Goal: Use online tool/utility: Utilize a website feature to perform a specific function

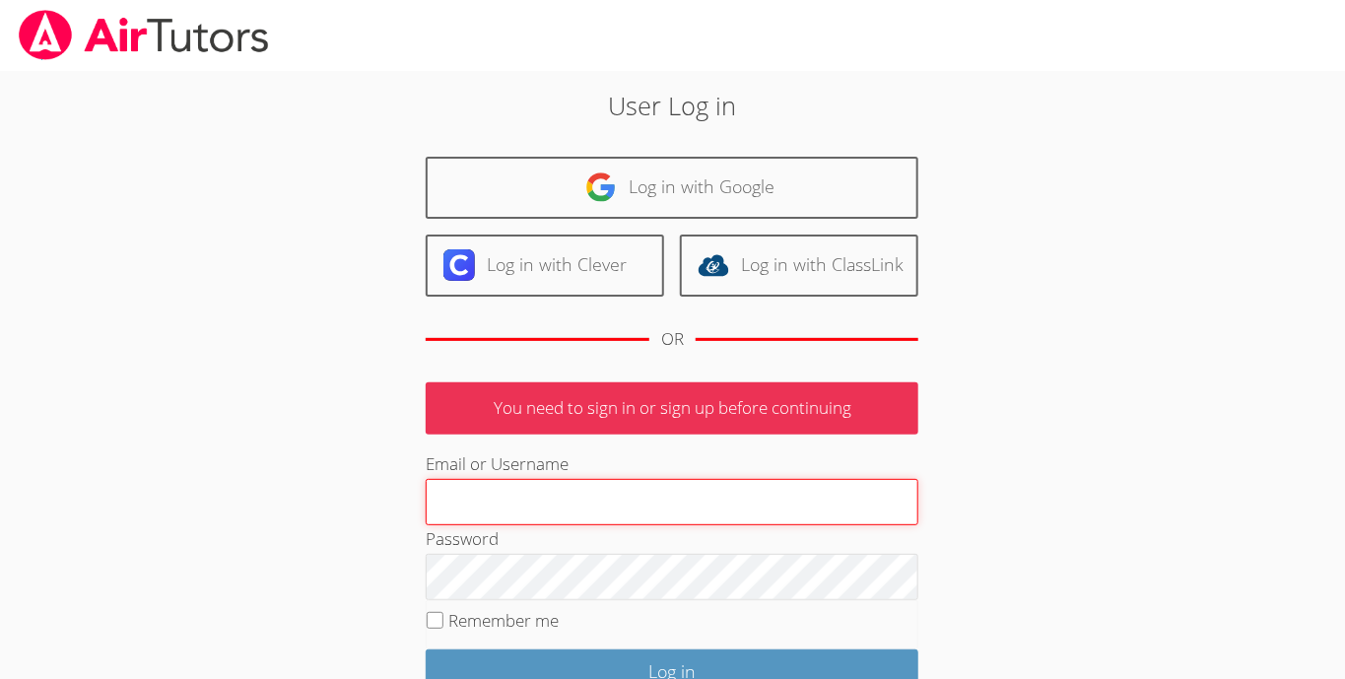
type input "[EMAIL_ADDRESS][DOMAIN_NAME]"
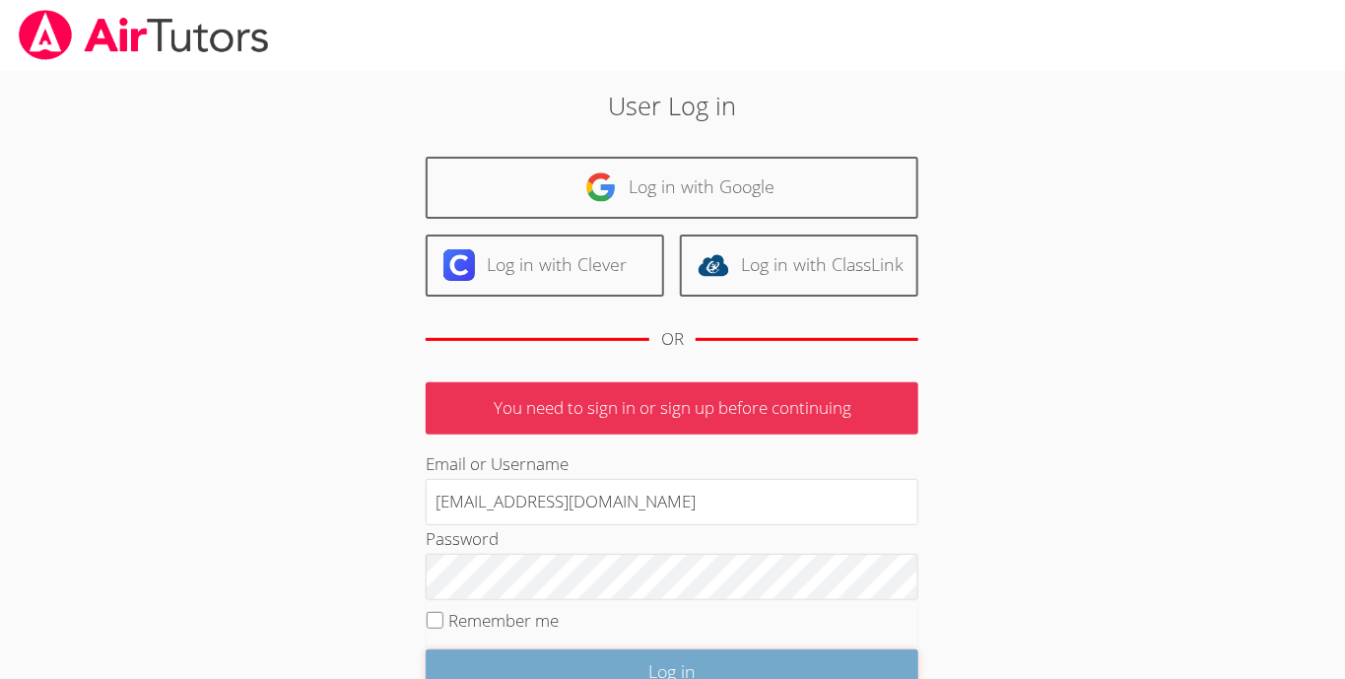
click at [550, 661] on input "Log in" at bounding box center [672, 672] width 493 height 46
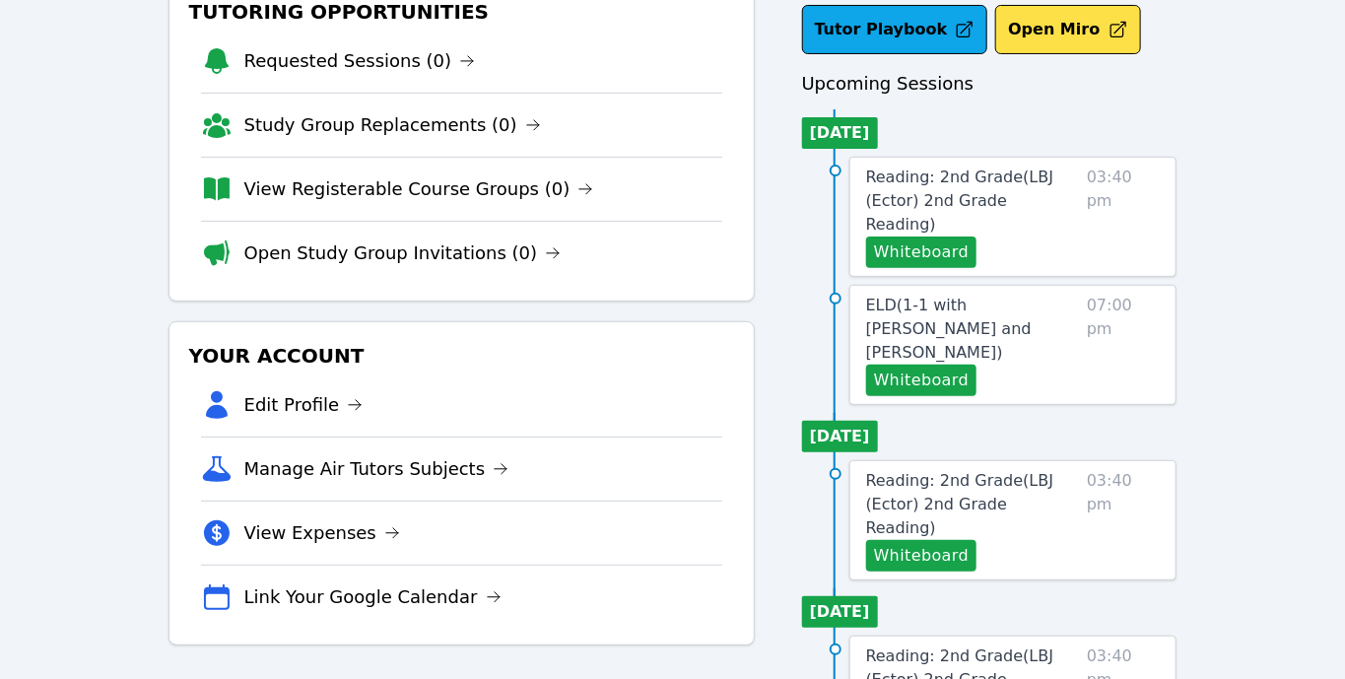
scroll to position [155, 0]
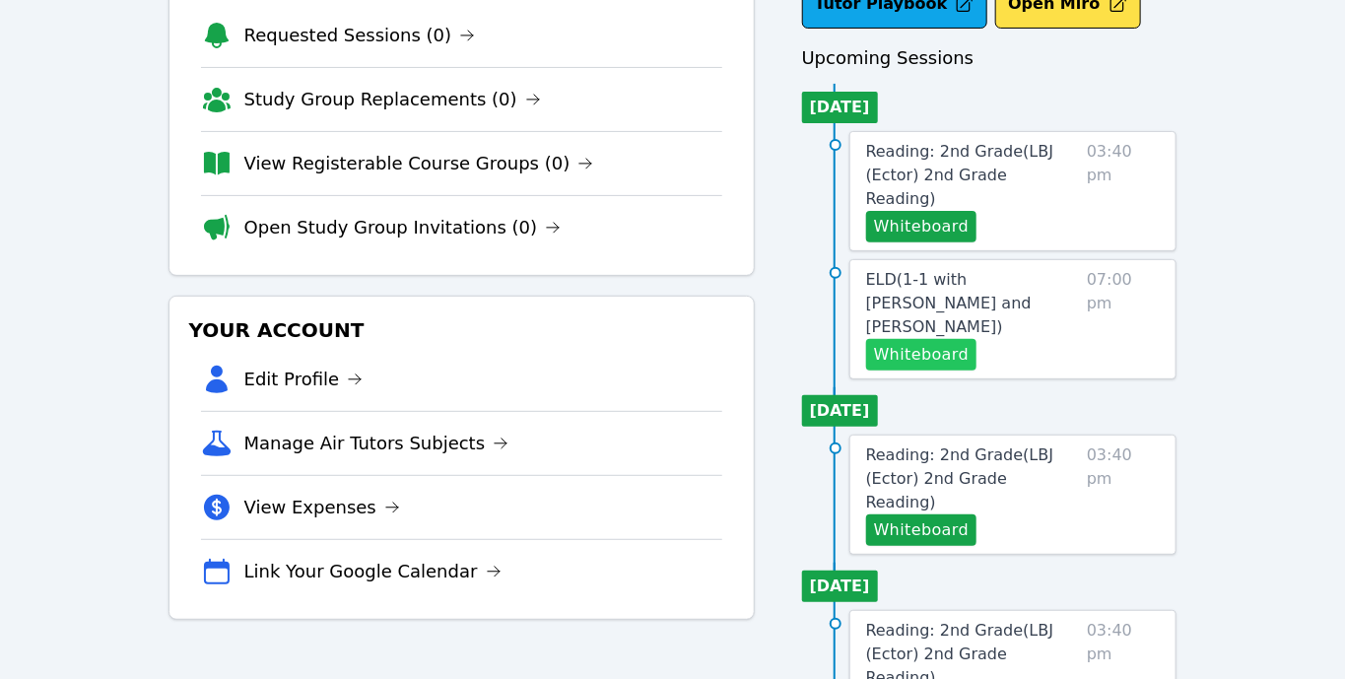
click at [938, 339] on button "Whiteboard" at bounding box center [921, 355] width 111 height 32
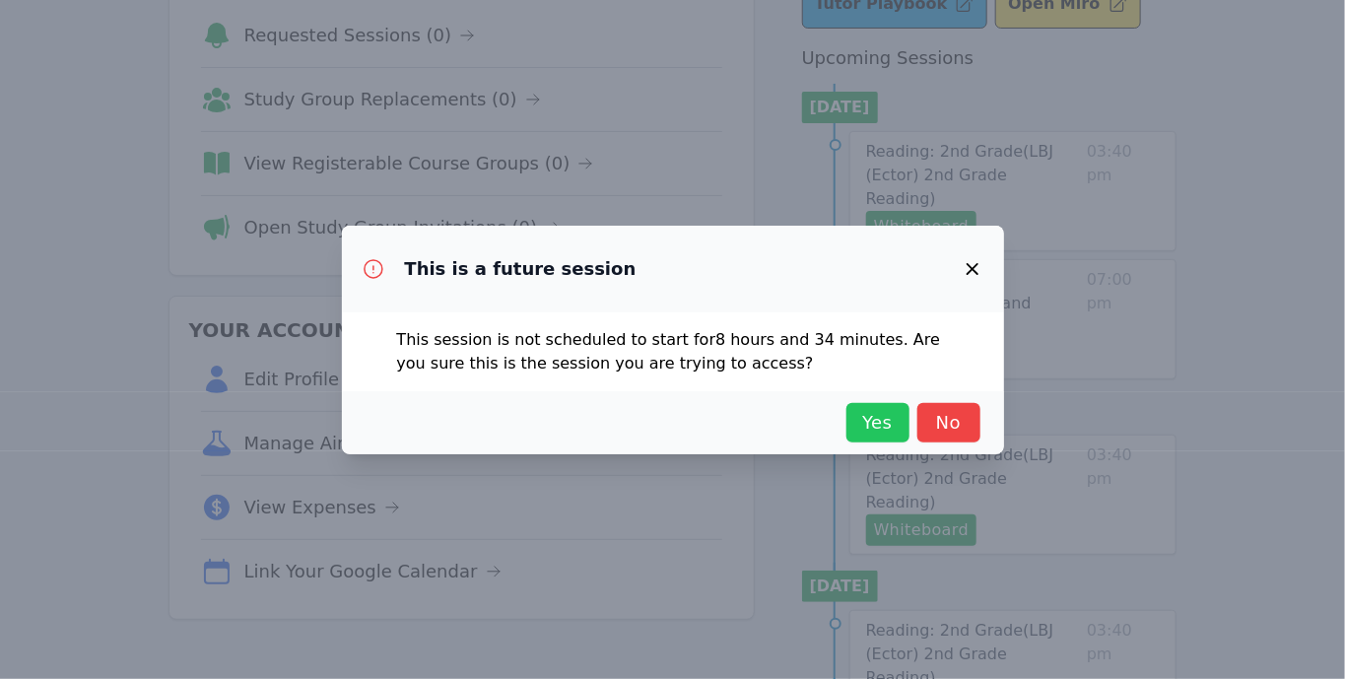
click at [888, 418] on span "Yes" at bounding box center [877, 423] width 43 height 28
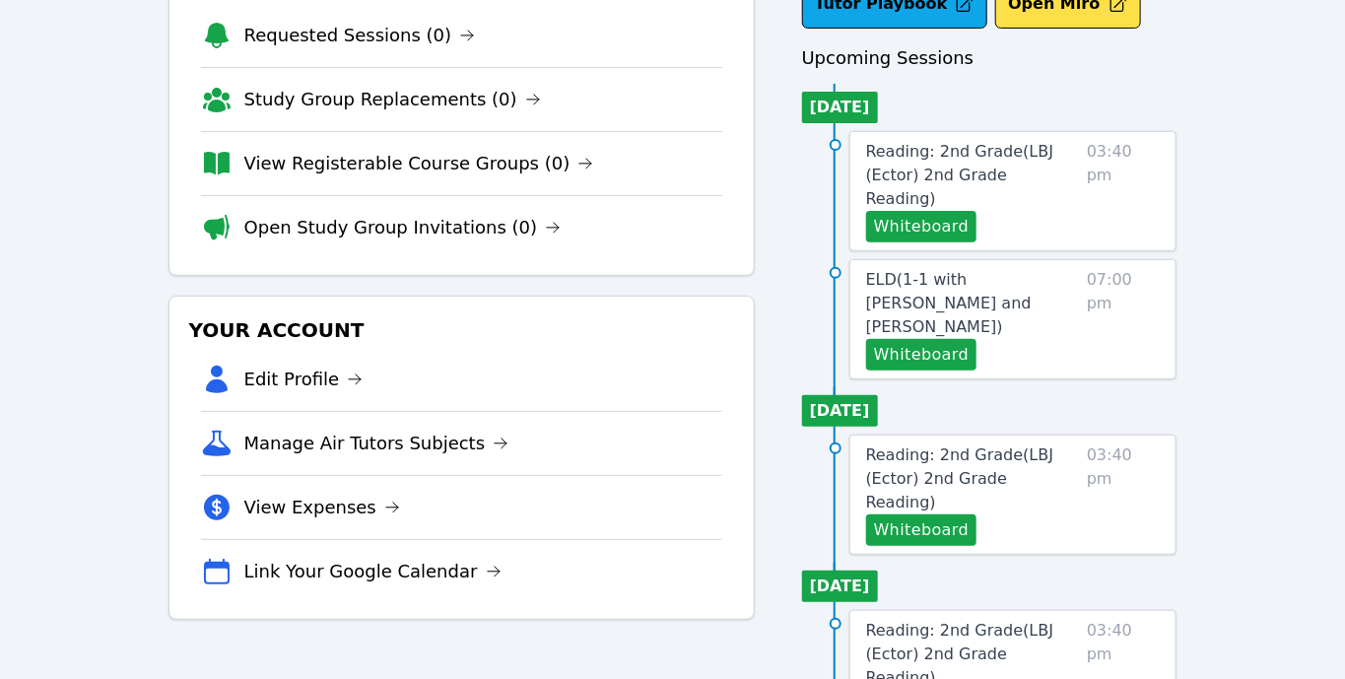
scroll to position [0, 0]
